Goal: Task Accomplishment & Management: Use online tool/utility

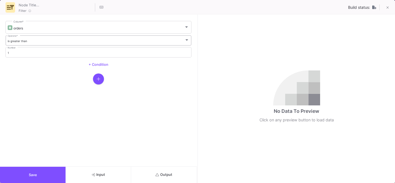
click at [16, 42] on div "is greater than Operator *" at bounding box center [99, 39] width 182 height 11
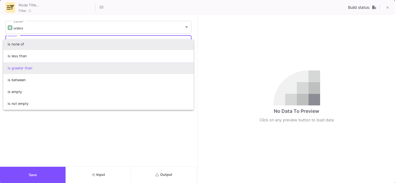
scroll to position [34, 0]
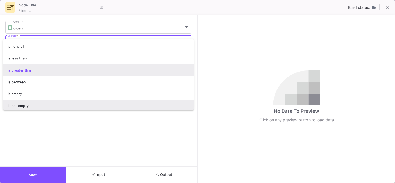
click at [19, 100] on span "is not empty" at bounding box center [99, 106] width 182 height 12
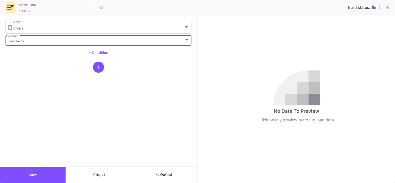
click at [26, 172] on button "Save" at bounding box center [33, 174] width 66 height 16
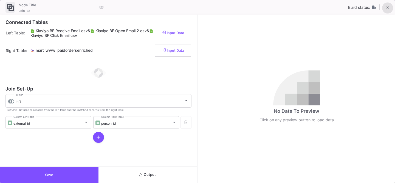
click at [386, 8] on button at bounding box center [387, 7] width 11 height 11
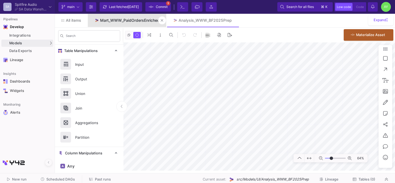
click at [136, 17] on link "Mart_WWW_PaidOrdersEnriched" at bounding box center [127, 20] width 78 height 13
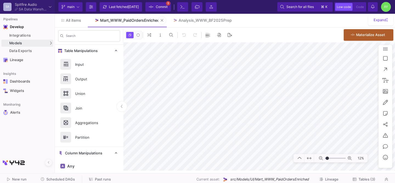
type input "-44"
